Goal: Information Seeking & Learning: Understand process/instructions

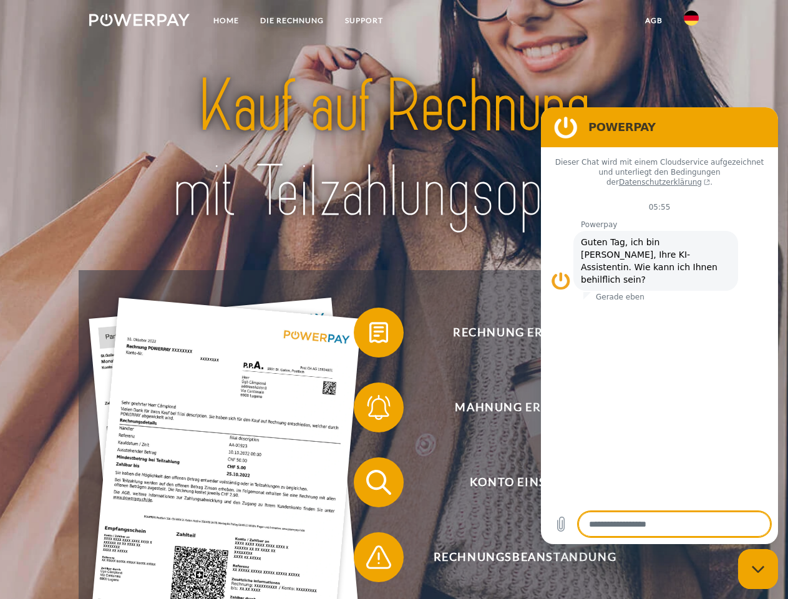
click at [139, 22] on img at bounding box center [139, 20] width 100 height 12
click at [692, 22] on img at bounding box center [691, 18] width 15 height 15
click at [653, 21] on link "agb" at bounding box center [654, 20] width 39 height 22
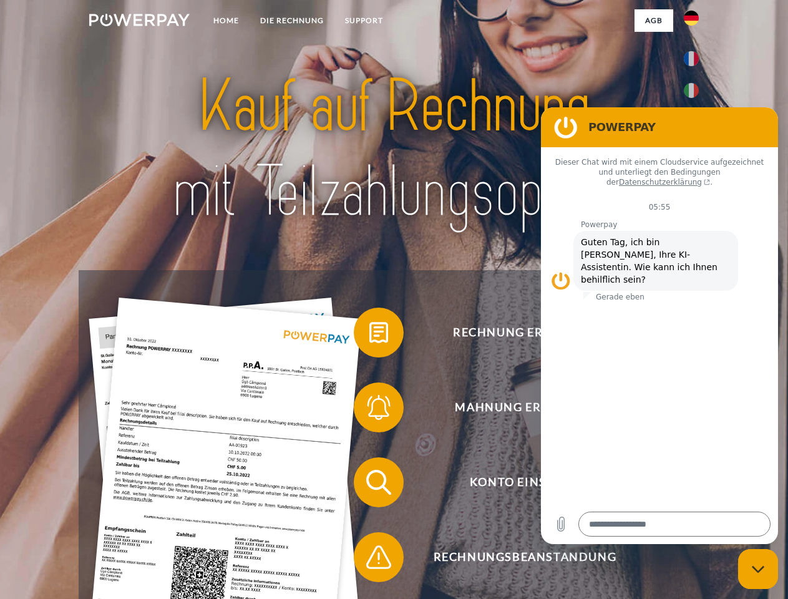
click at [369, 335] on span at bounding box center [360, 332] width 62 height 62
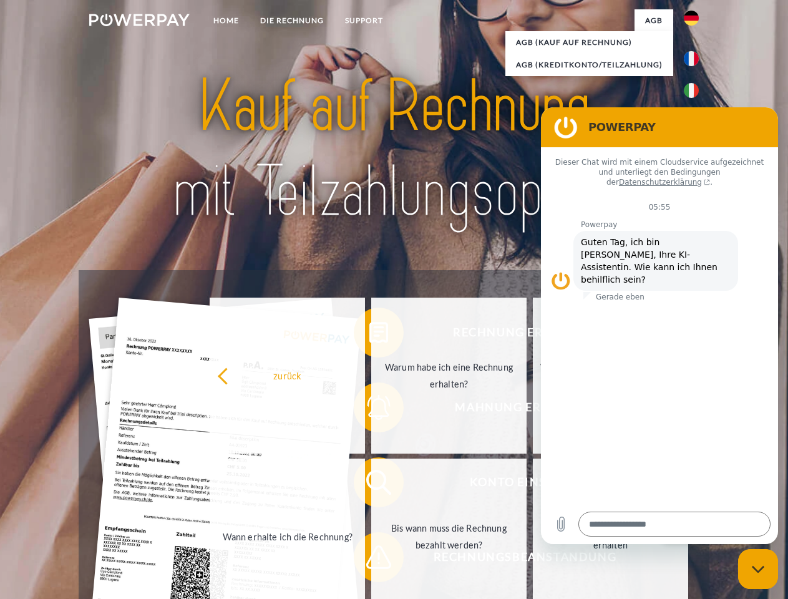
click at [365, 485] on link "Wann erhalte ich die Rechnung?" at bounding box center [287, 537] width 155 height 156
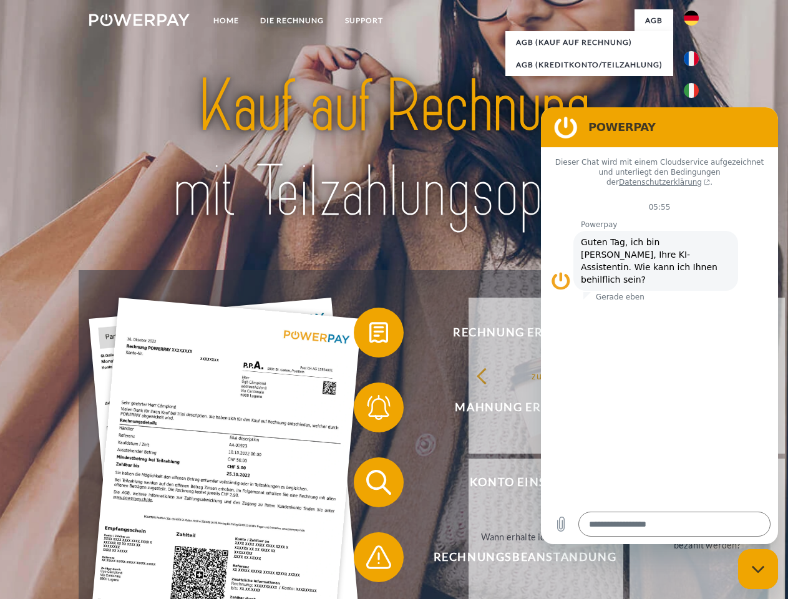
click at [369, 560] on span at bounding box center [360, 557] width 62 height 62
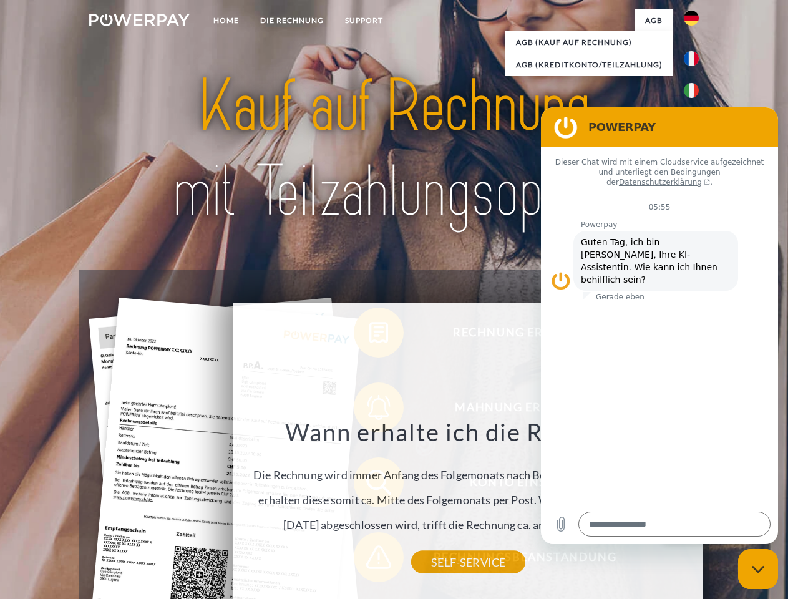
click at [758, 569] on icon "Messaging-Fenster schließen" at bounding box center [758, 569] width 13 height 8
type textarea "*"
